Goal: Task Accomplishment & Management: Manage account settings

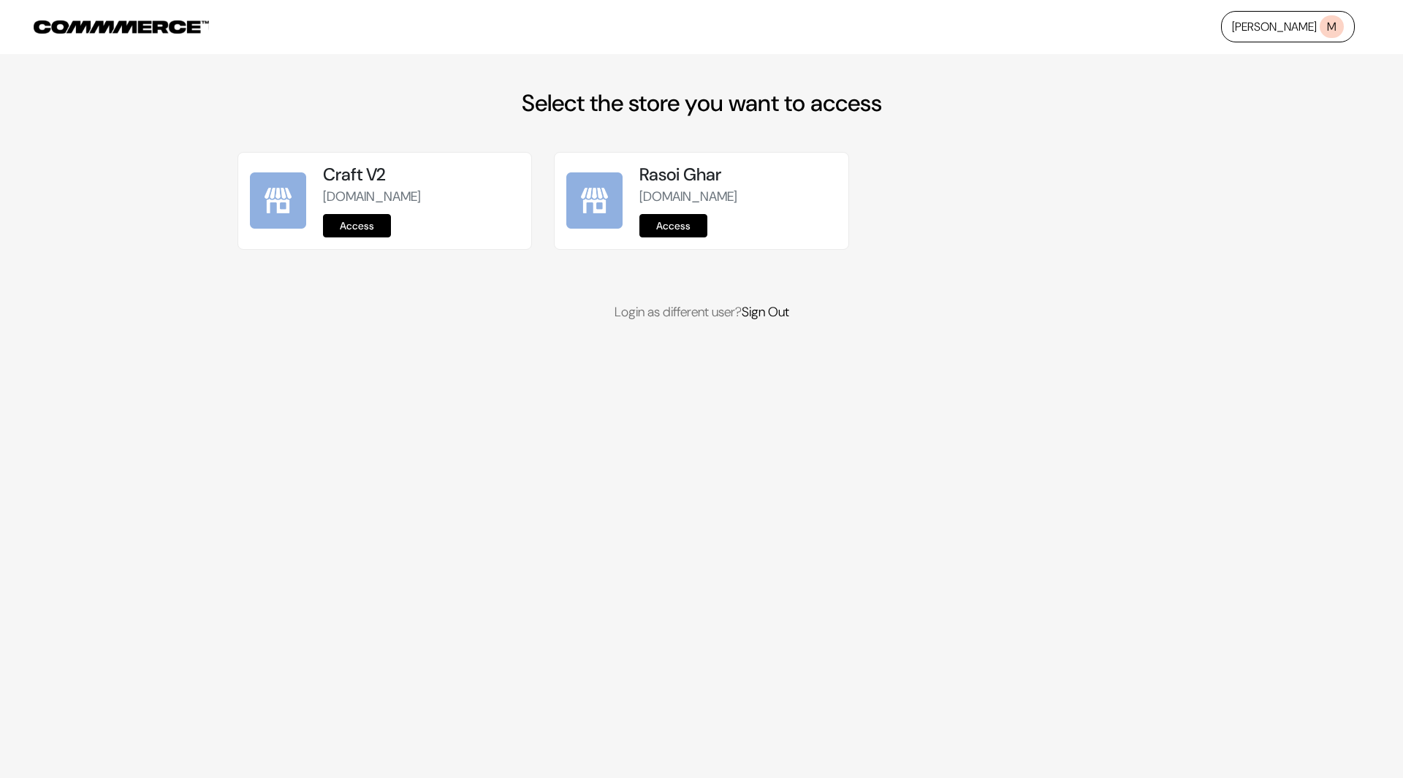
click at [364, 218] on link "Access" at bounding box center [357, 225] width 68 height 23
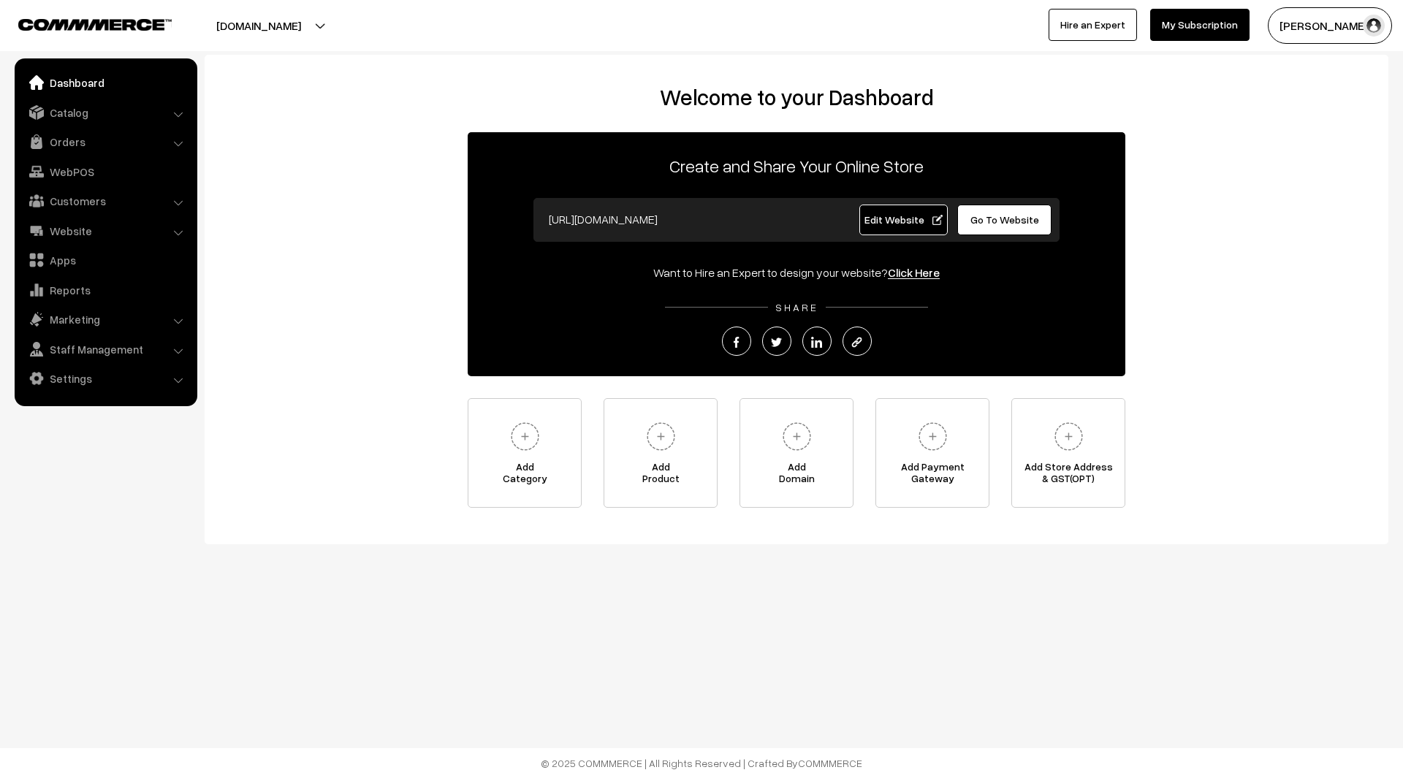
click at [1291, 20] on button "[PERSON_NAME]" at bounding box center [1329, 25] width 124 height 37
click at [1294, 198] on link "Sign Out" at bounding box center [1329, 199] width 124 height 32
